Goal: Task Accomplishment & Management: Understand process/instructions

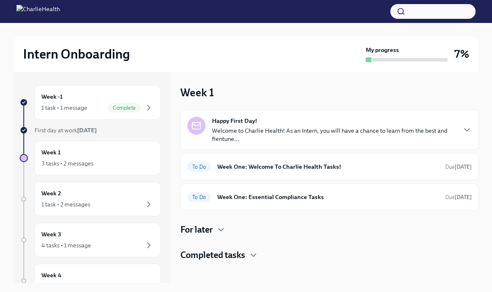
click at [287, 129] on p "Welcome to Charlie Health! As an Intern, you will have a chance to learn from t…" at bounding box center [334, 135] width 244 height 16
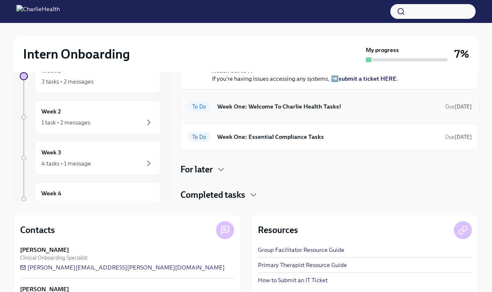
scroll to position [212, 0]
click at [280, 111] on h6 "Week One: Welcome To Charlie Health Tasks!" at bounding box center [327, 106] width 221 height 9
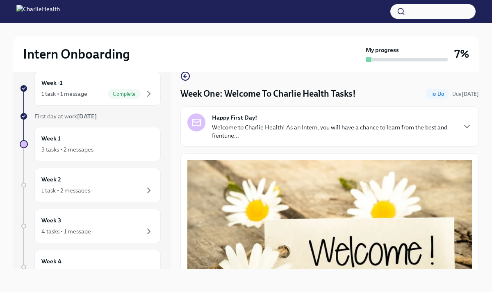
scroll to position [14, 0]
click at [485, 208] on div "Intern Onboarding My progress 7% Week -1 1 task • 1 message Complete First day …" at bounding box center [246, 150] width 492 height 283
drag, startPoint x: 480, startPoint y: 185, endPoint x: 489, endPoint y: 178, distance: 11.3
click at [481, 185] on div "Intern Onboarding My progress 7% Week -1 1 task • 1 message Complete First day …" at bounding box center [246, 150] width 492 height 283
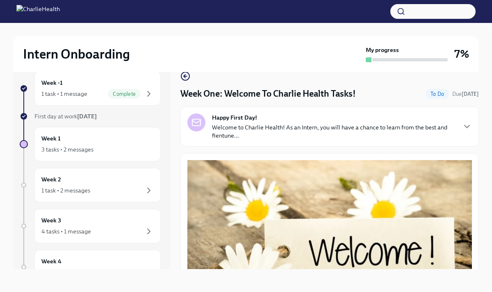
drag, startPoint x: 488, startPoint y: 153, endPoint x: 487, endPoint y: 184, distance: 31.6
click at [487, 184] on div "Intern Onboarding My progress 7% Week -1 1 task • 1 message Complete First day …" at bounding box center [246, 150] width 492 height 283
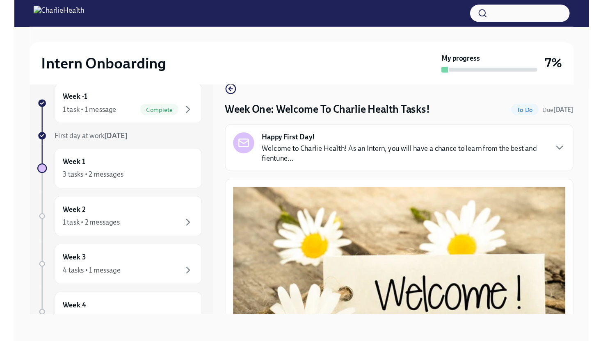
scroll to position [0, 0]
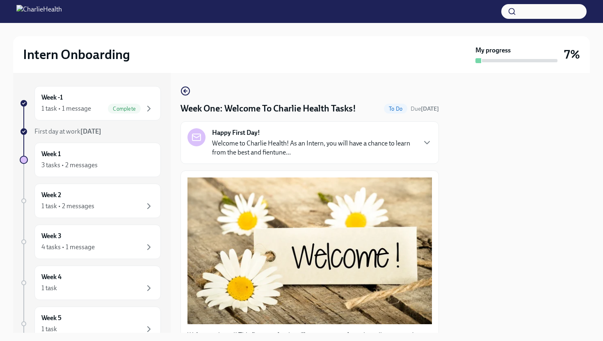
click at [492, 109] on div "Intern Onboarding My progress 7% Week -1 1 task • 1 message Complete First day …" at bounding box center [301, 178] width 603 height 310
click at [492, 82] on div "Intern Onboarding My progress 7% Week -1 1 task • 1 message Complete First day …" at bounding box center [301, 178] width 603 height 310
click at [492, 250] on div "Intern Onboarding My progress 7% Week -1 1 task • 1 message Complete First day …" at bounding box center [301, 178] width 603 height 310
click at [434, 148] on div "Happy First Day! Welcome to Charlie Health! As an Intern, you will have a chanc…" at bounding box center [309, 142] width 258 height 43
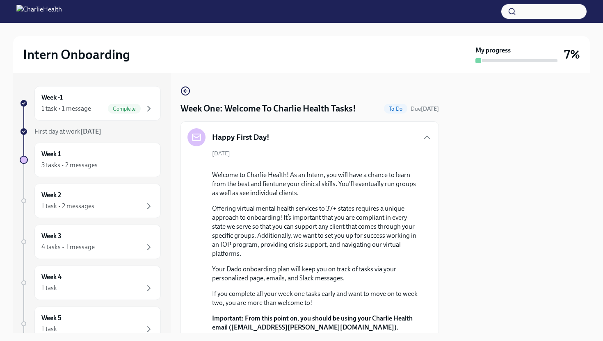
click at [492, 223] on div at bounding box center [519, 203] width 141 height 260
click at [492, 256] on div "Intern Onboarding My progress 7% Week -1 1 task • 1 message Complete First day …" at bounding box center [301, 178] width 603 height 310
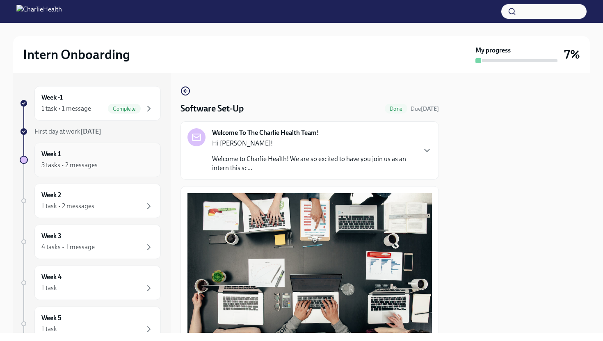
click at [98, 168] on div "3 tasks • 2 messages" at bounding box center [97, 165] width 112 height 10
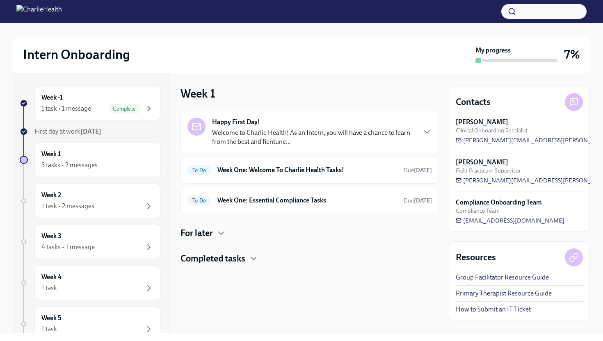
click at [413, 137] on p "Welcome to Charlie Health! As an Intern, you will have a chance to learn from t…" at bounding box center [313, 137] width 203 height 18
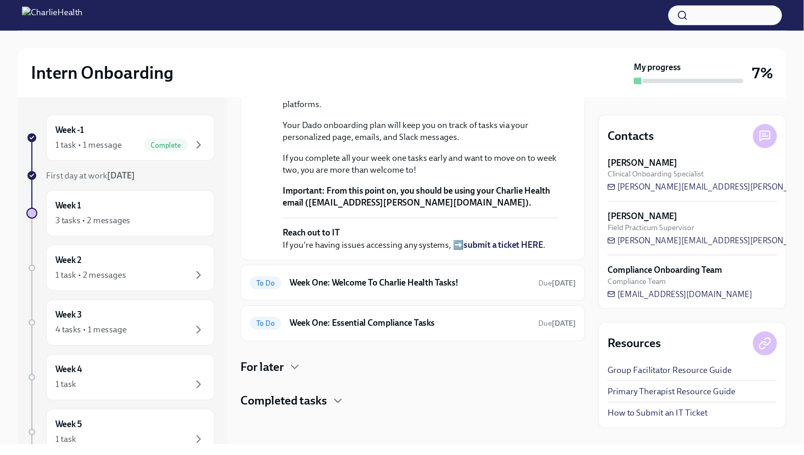
scroll to position [252, 0]
click at [367, 218] on div "To Do Week One: Welcome To Charlie Health Tasks! Due [DATE]" at bounding box center [309, 211] width 244 height 13
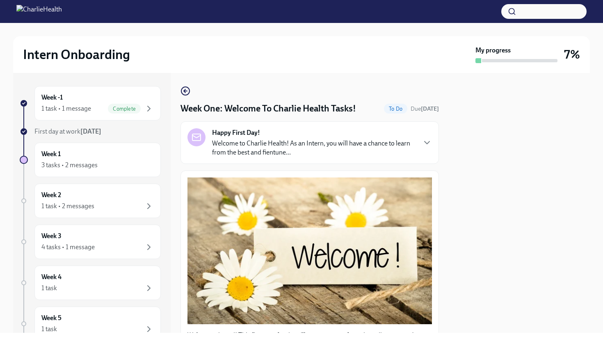
click at [420, 213] on button "Zoom image" at bounding box center [309, 251] width 244 height 147
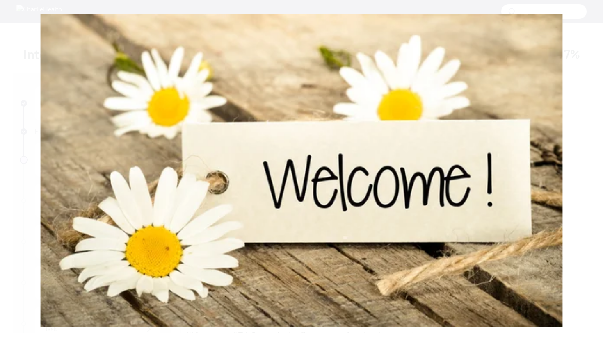
click at [498, 225] on button "Unzoom image" at bounding box center [301, 170] width 603 height 341
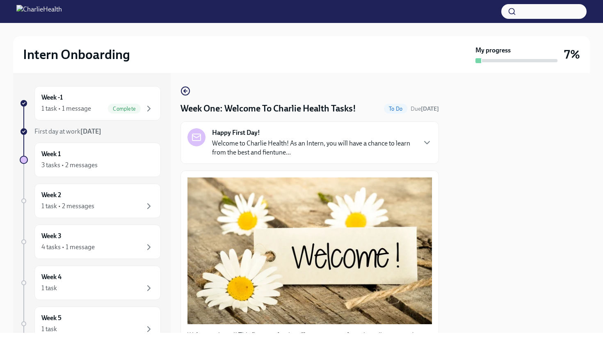
click at [510, 227] on div at bounding box center [519, 203] width 141 height 260
click at [425, 153] on div "Happy First Day! Welcome to Charlie Health! As an Intern, you will have a chanc…" at bounding box center [309, 142] width 244 height 29
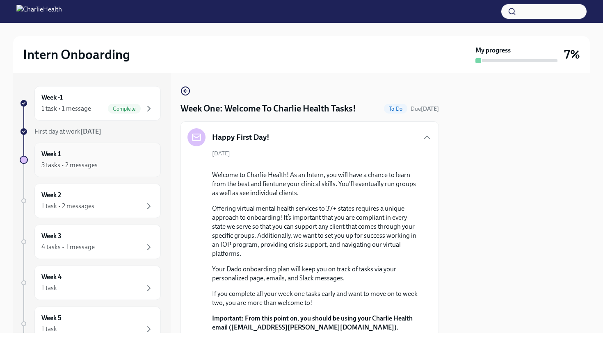
click at [112, 160] on div "3 tasks • 2 messages" at bounding box center [97, 165] width 112 height 10
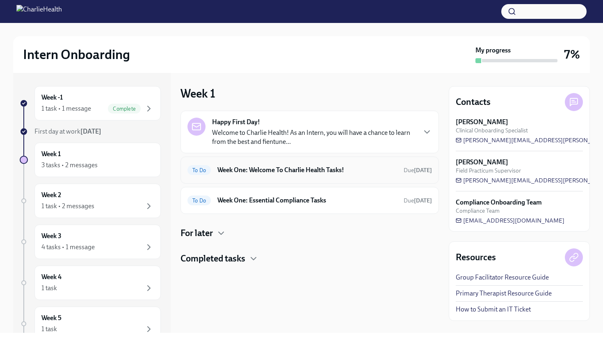
click at [246, 171] on h6 "Week One: Welcome To Charlie Health Tasks!" at bounding box center [307, 170] width 180 height 9
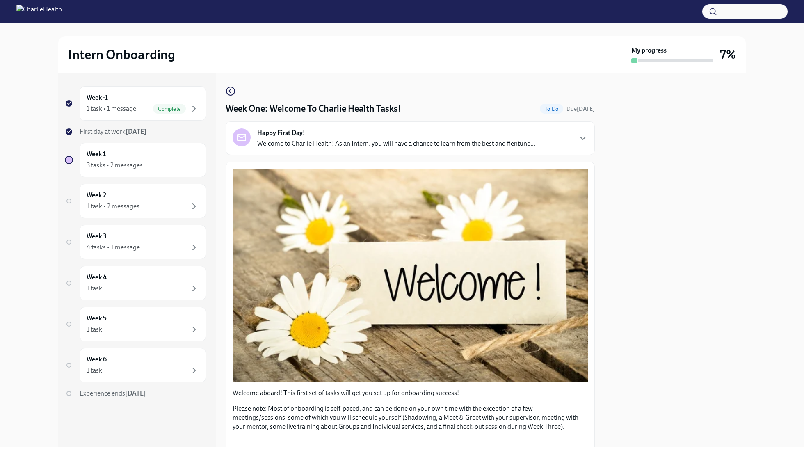
click at [585, 341] on p "Welcome aboard! This first set of tasks will get you set up for onboarding succ…" at bounding box center [409, 392] width 355 height 9
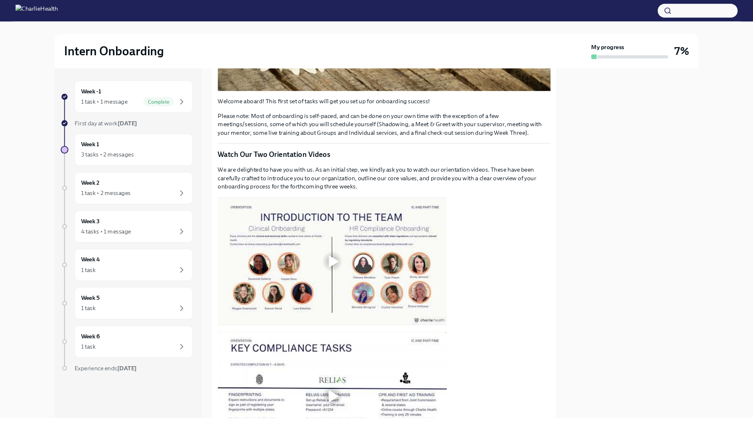
scroll to position [284, 0]
click at [602, 341] on div at bounding box center [674, 260] width 141 height 374
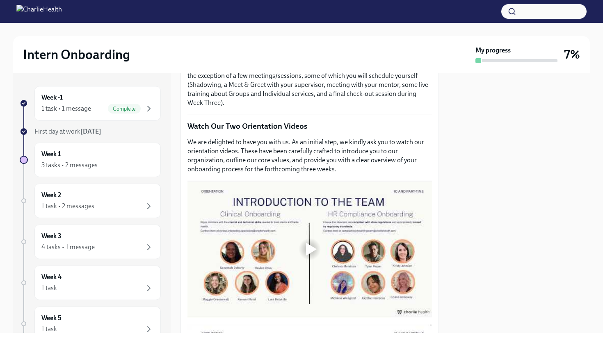
drag, startPoint x: 487, startPoint y: 250, endPoint x: 477, endPoint y: 250, distance: 9.4
click at [477, 250] on div at bounding box center [519, 203] width 141 height 260
click at [464, 210] on div at bounding box center [519, 203] width 141 height 260
click at [309, 240] on div at bounding box center [309, 249] width 26 height 26
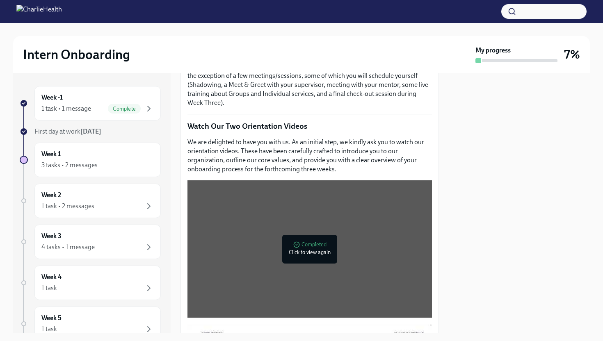
click at [431, 153] on p "We are delighted to have you with us. As an initial step, we kindly ask you to …" at bounding box center [309, 156] width 244 height 36
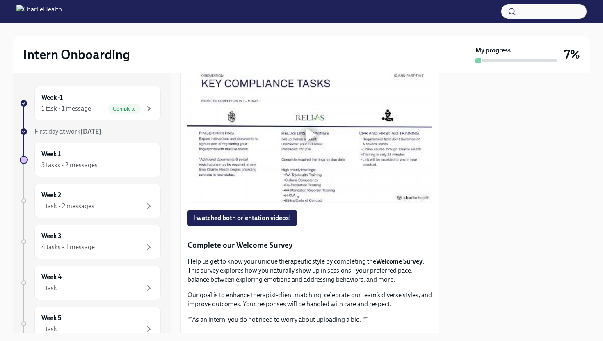
scroll to position [514, 0]
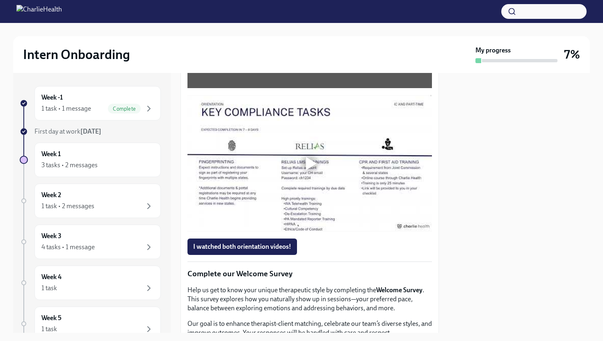
click at [321, 162] on div at bounding box center [309, 163] width 26 height 26
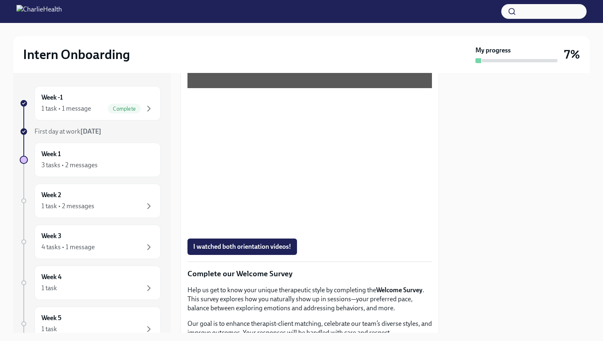
click at [439, 283] on div "Week -1 1 task • 1 message Complete First day at work [DATE] Week 1 3 tasks • 2…" at bounding box center [301, 203] width 576 height 260
click at [432, 284] on div "Welcome aboard! This first set of tasks will get you set up for onboarding succ…" at bounding box center [309, 188] width 258 height 1062
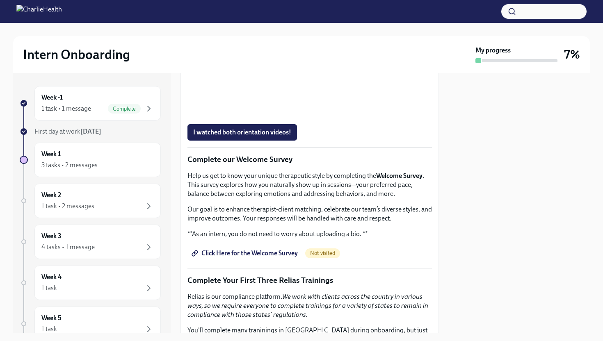
scroll to position [629, 0]
click at [253, 255] on span "Click Here for the Welcome Survey" at bounding box center [245, 253] width 105 height 8
click at [554, 154] on div at bounding box center [519, 203] width 141 height 260
click at [502, 226] on div at bounding box center [519, 203] width 141 height 260
click at [528, 229] on div at bounding box center [519, 203] width 141 height 260
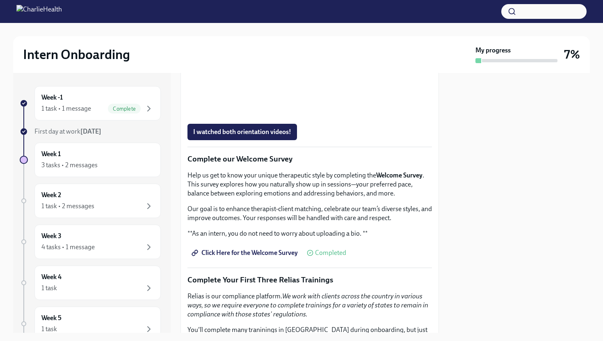
click at [420, 257] on div "Click Here for the Welcome Survey Completed" at bounding box center [309, 253] width 244 height 16
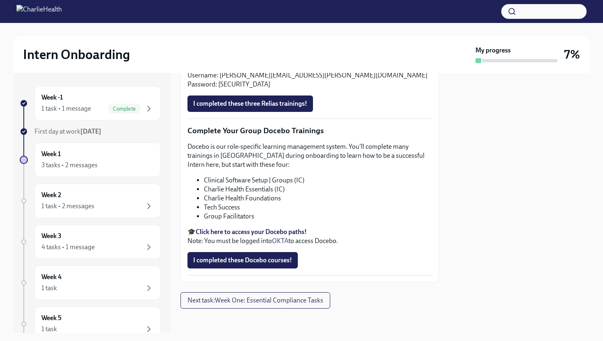
scroll to position [952, 0]
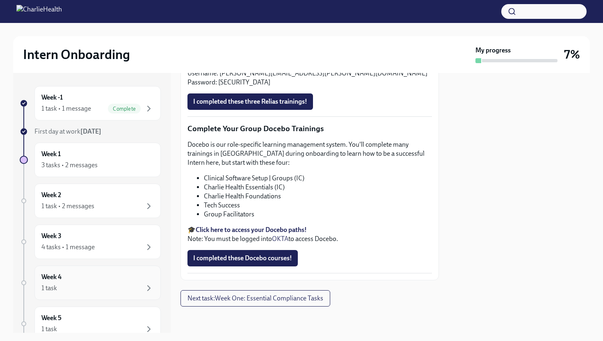
click at [100, 280] on div "Week 4 1 task" at bounding box center [97, 283] width 112 height 21
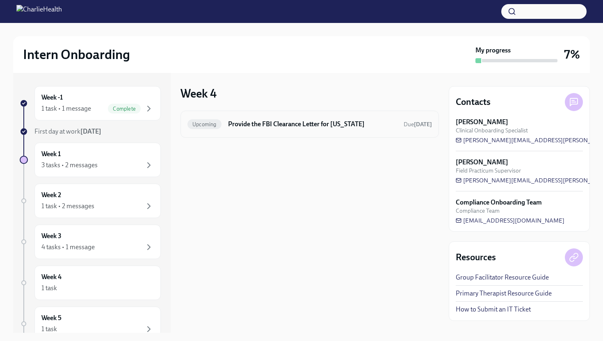
click at [219, 126] on span "Upcoming" at bounding box center [204, 124] width 34 height 6
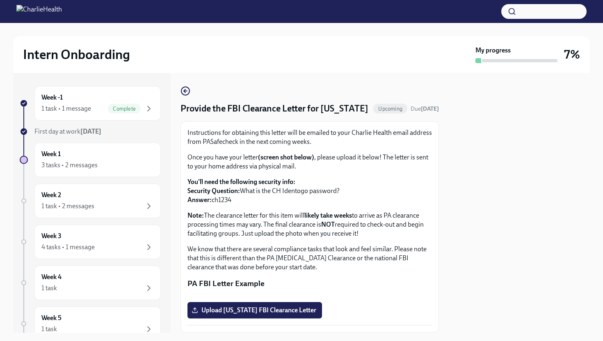
click at [602, 282] on div "Intern Onboarding My progress 7% Week -1 1 task • 1 message Complete First day …" at bounding box center [301, 178] width 603 height 310
click at [599, 282] on div "Intern Onboarding My progress 7% Week -1 1 task • 1 message Complete First day …" at bounding box center [301, 178] width 603 height 310
click at [465, 269] on div at bounding box center [519, 203] width 141 height 260
click at [431, 252] on div "Instructions for obtaining this letter will be emailed to your Charlie Health e…" at bounding box center [309, 200] width 244 height 144
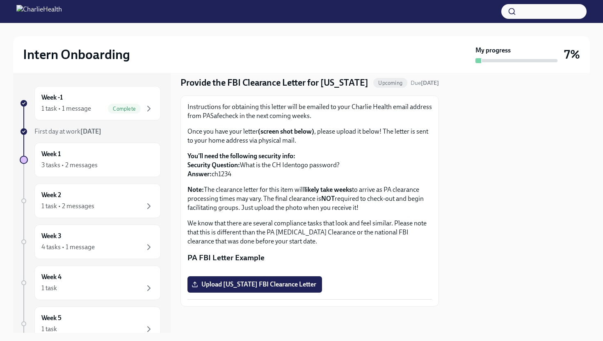
scroll to position [120, 0]
click at [108, 246] on div "4 tasks • 1 message" at bounding box center [97, 247] width 112 height 10
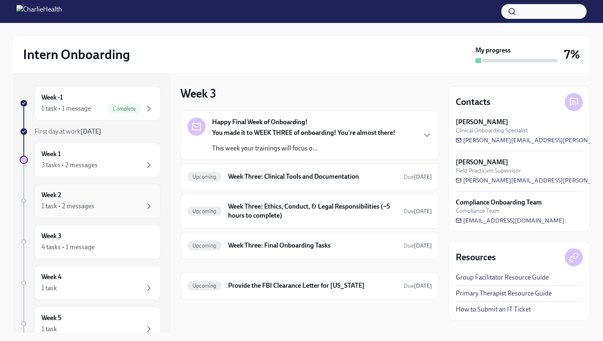
click at [111, 214] on div "Week 2 1 task • 2 messages" at bounding box center [97, 201] width 126 height 34
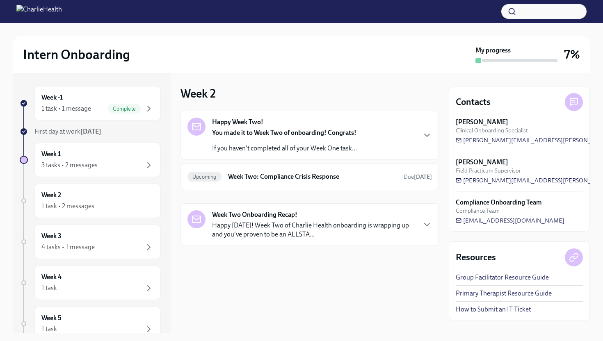
click at [223, 149] on p "If you haven't completed all of your Week One task..." at bounding box center [284, 148] width 145 height 9
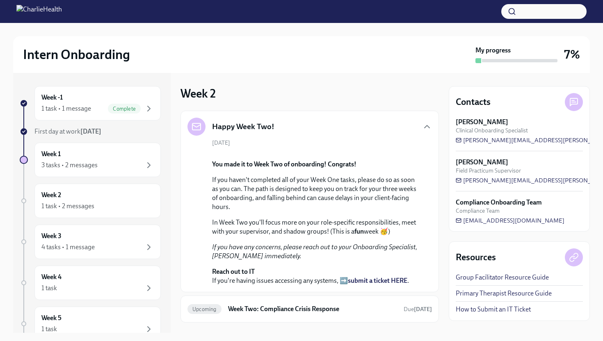
click at [422, 285] on div "[DATE] You made it to Week Two of onboarding! Congrats! If you haven't complete…" at bounding box center [309, 212] width 244 height 146
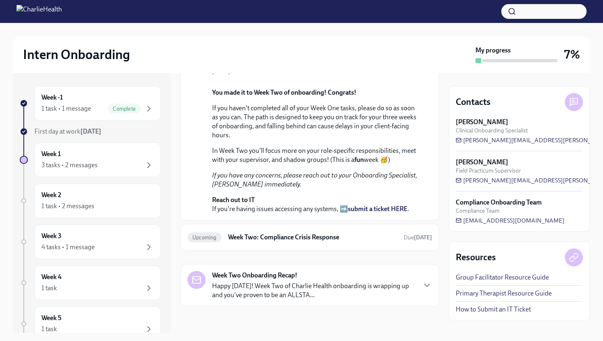
scroll to position [115, 0]
